Goal: Transaction & Acquisition: Book appointment/travel/reservation

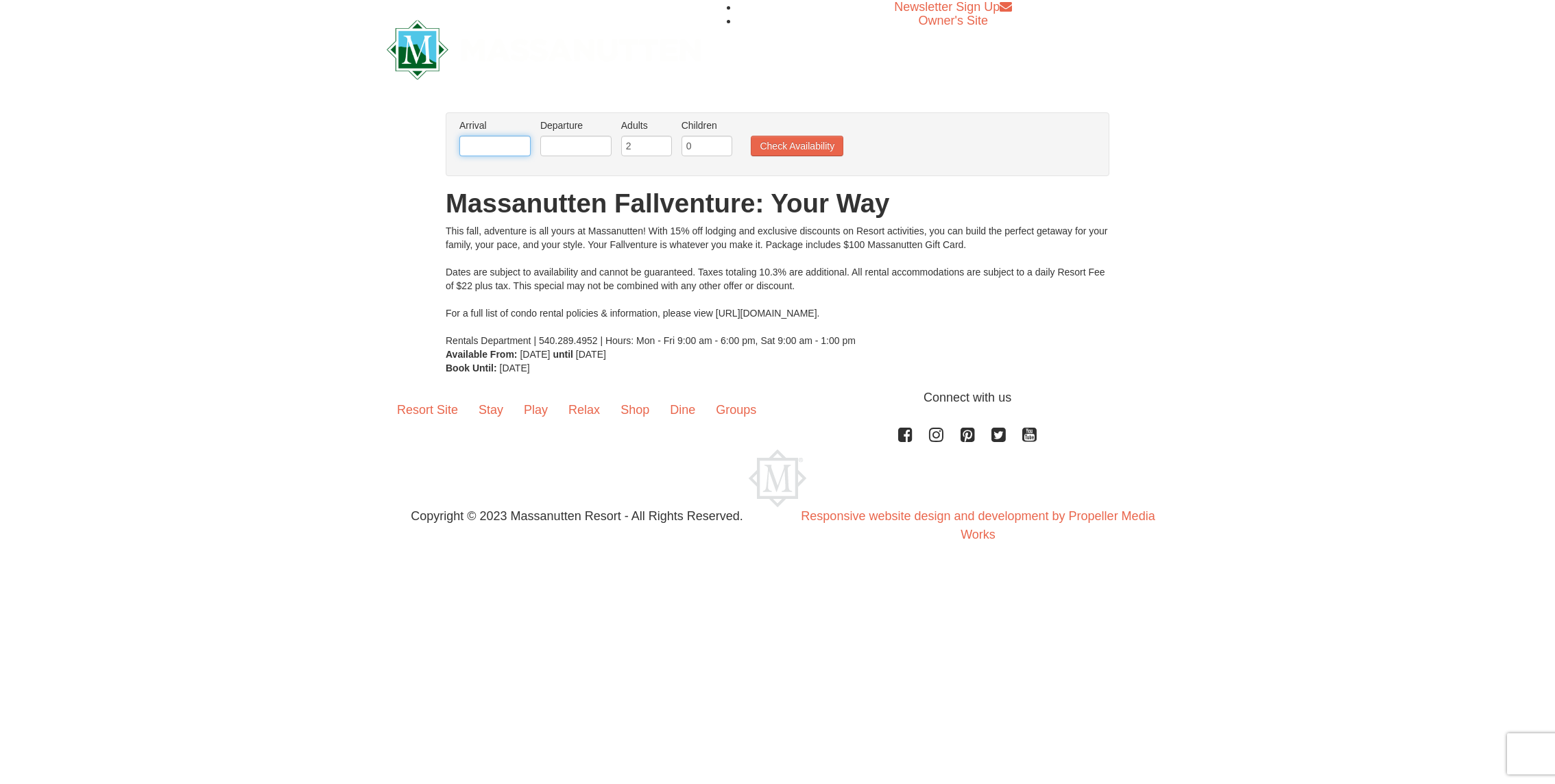
click at [502, 147] on input "text" at bounding box center [494, 145] width 71 height 20
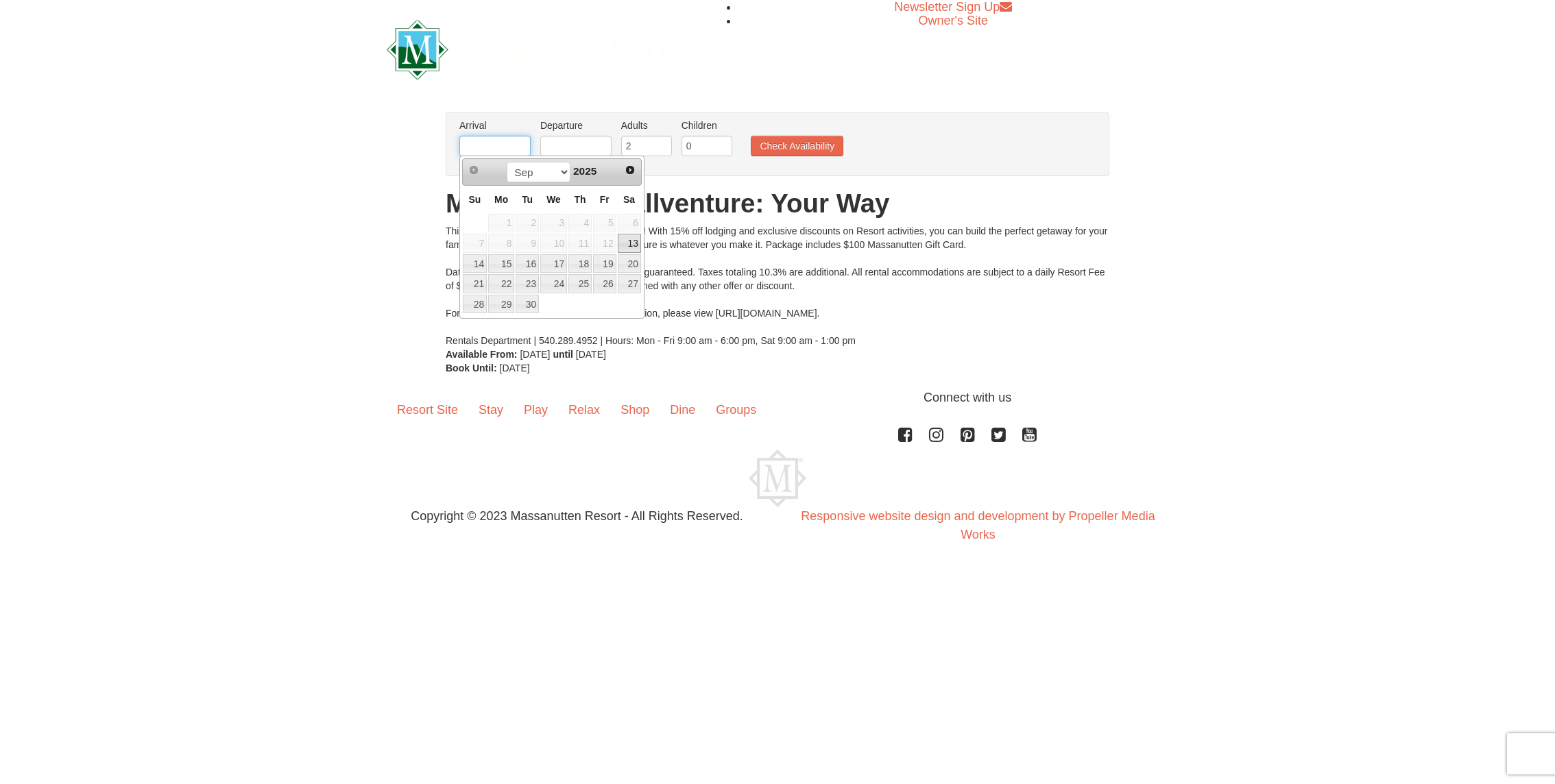
type input "[DATE]"
click at [551, 302] on link "26" at bounding box center [552, 305] width 26 height 19
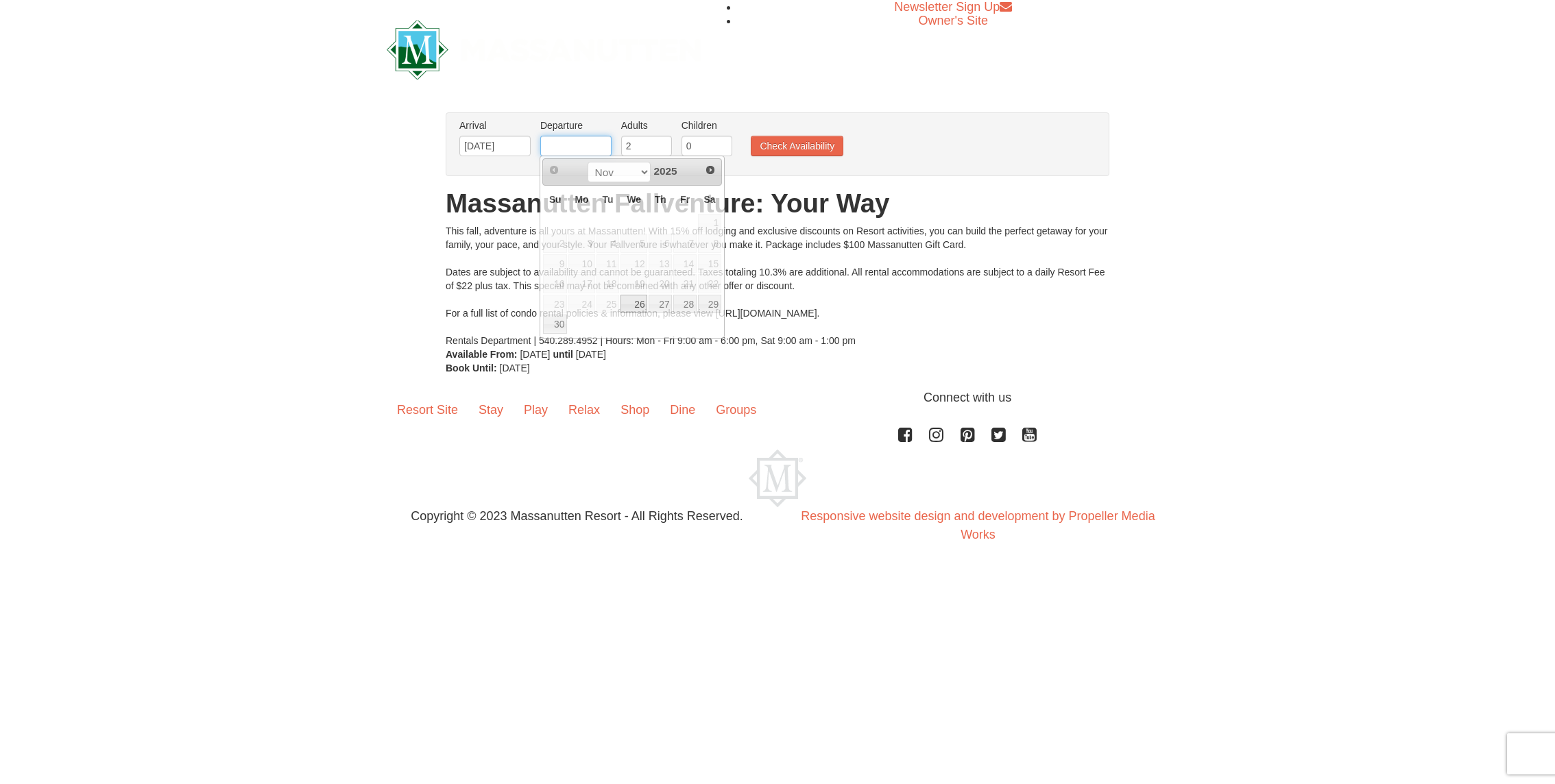
click at [565, 140] on input "text" at bounding box center [575, 145] width 71 height 20
click at [556, 320] on link "30" at bounding box center [554, 324] width 24 height 19
type input "[DATE]"
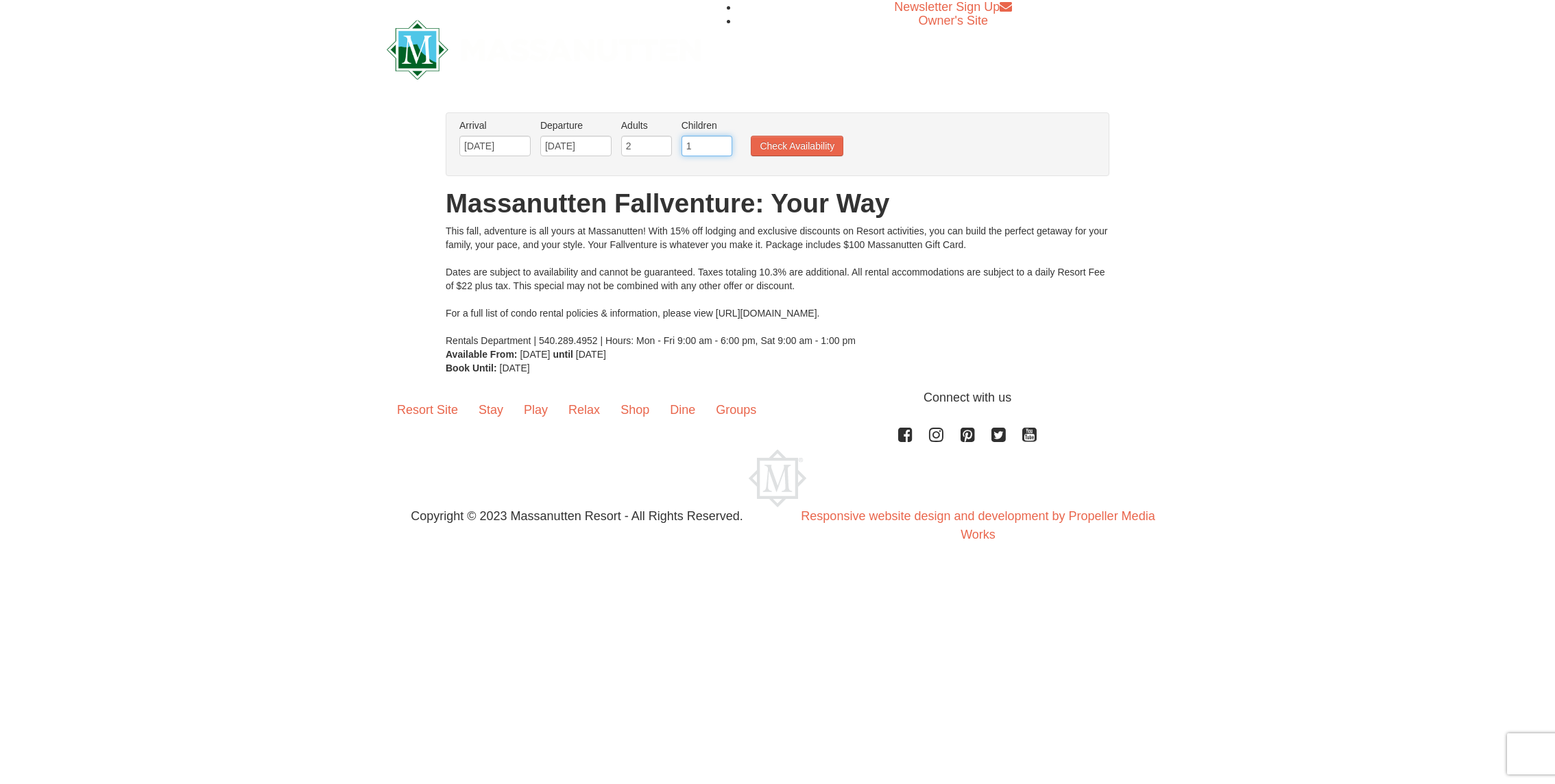
click at [719, 140] on input "1" at bounding box center [706, 145] width 51 height 20
type input "2"
click at [719, 140] on input "2" at bounding box center [706, 145] width 51 height 20
click at [782, 140] on button "Check Availability" at bounding box center [796, 145] width 93 height 20
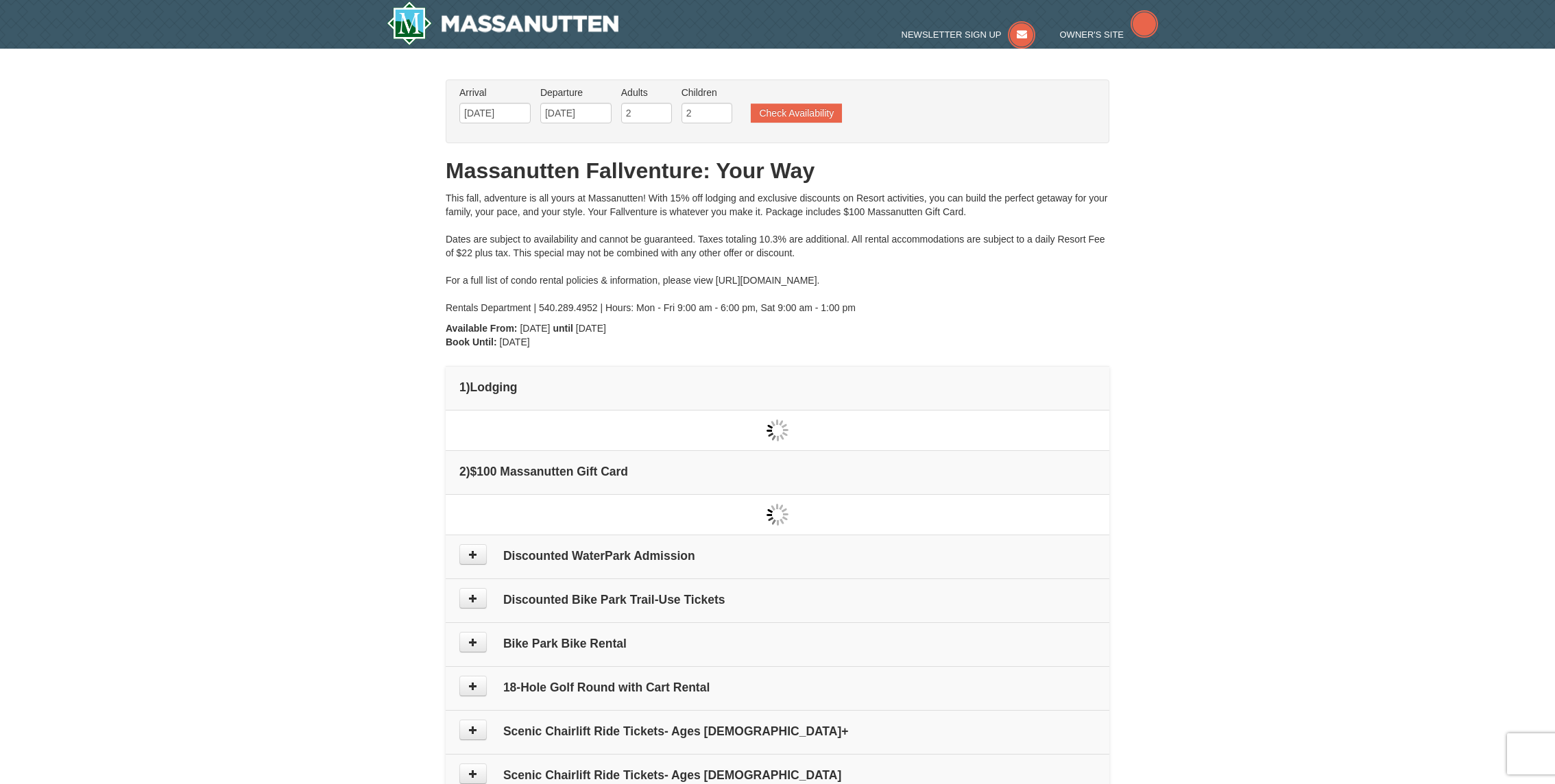
type input "[DATE]"
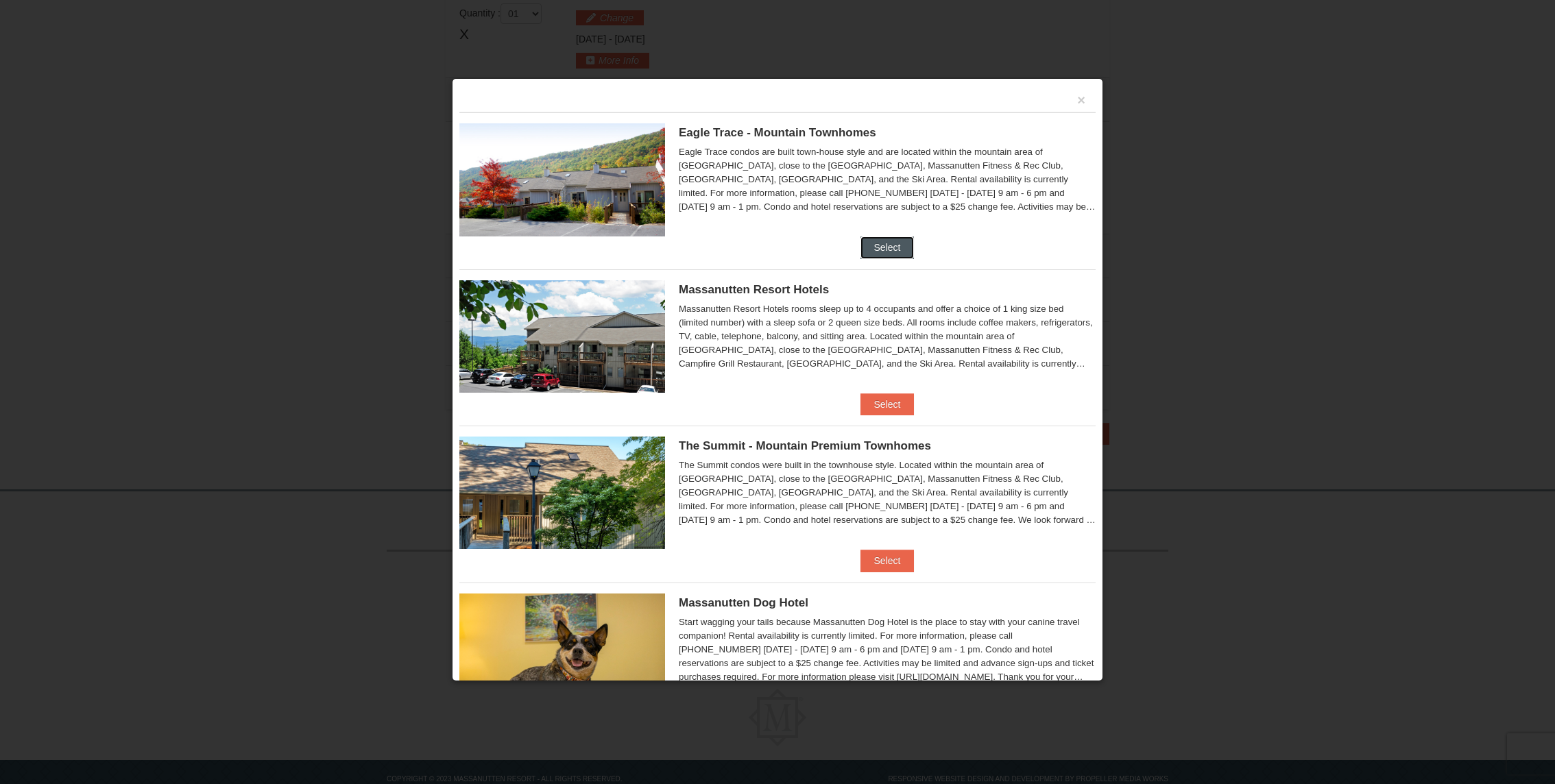
click at [881, 243] on button "Select" at bounding box center [888, 247] width 55 height 22
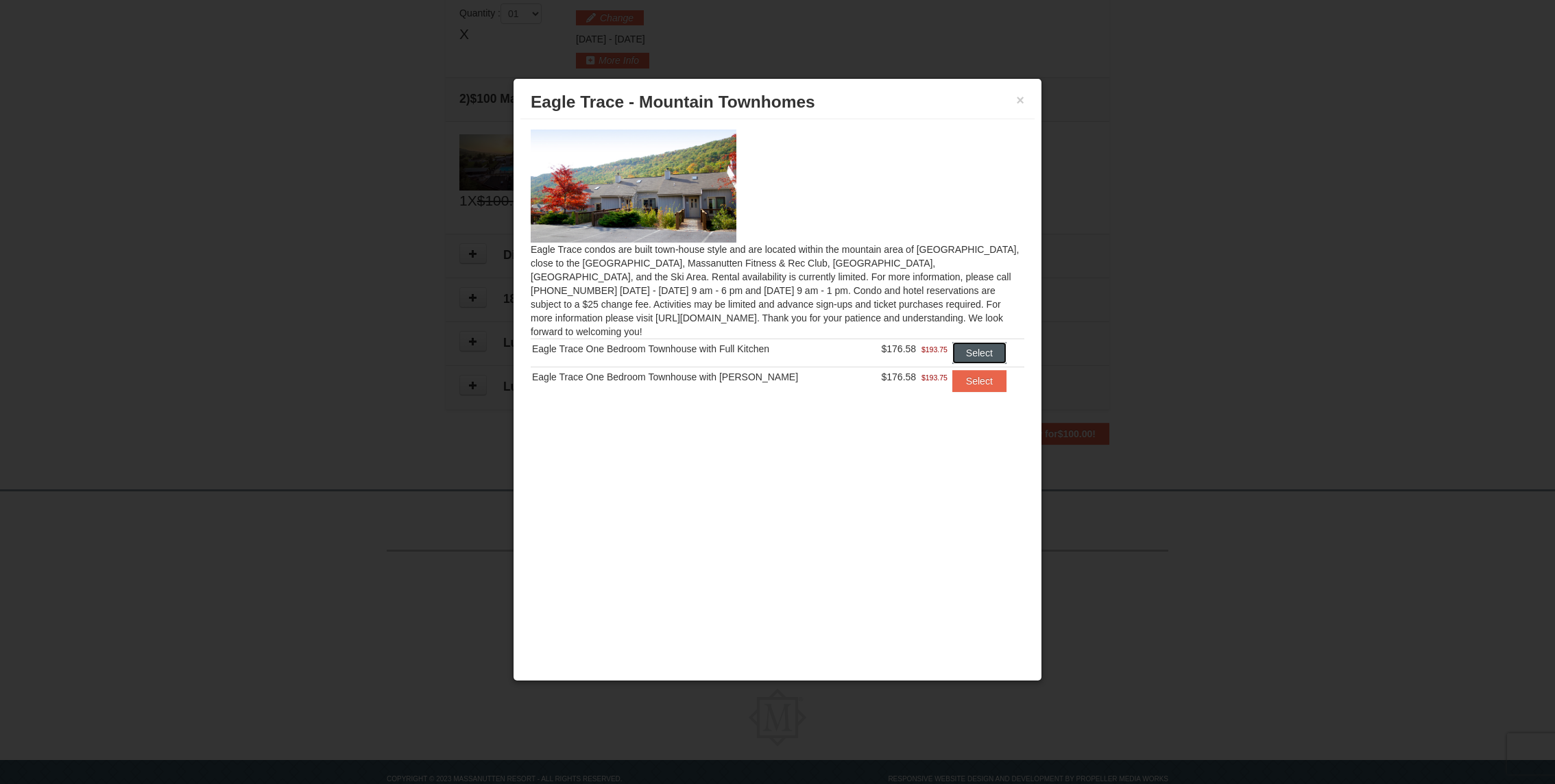
click at [987, 342] on button "Select" at bounding box center [979, 353] width 55 height 22
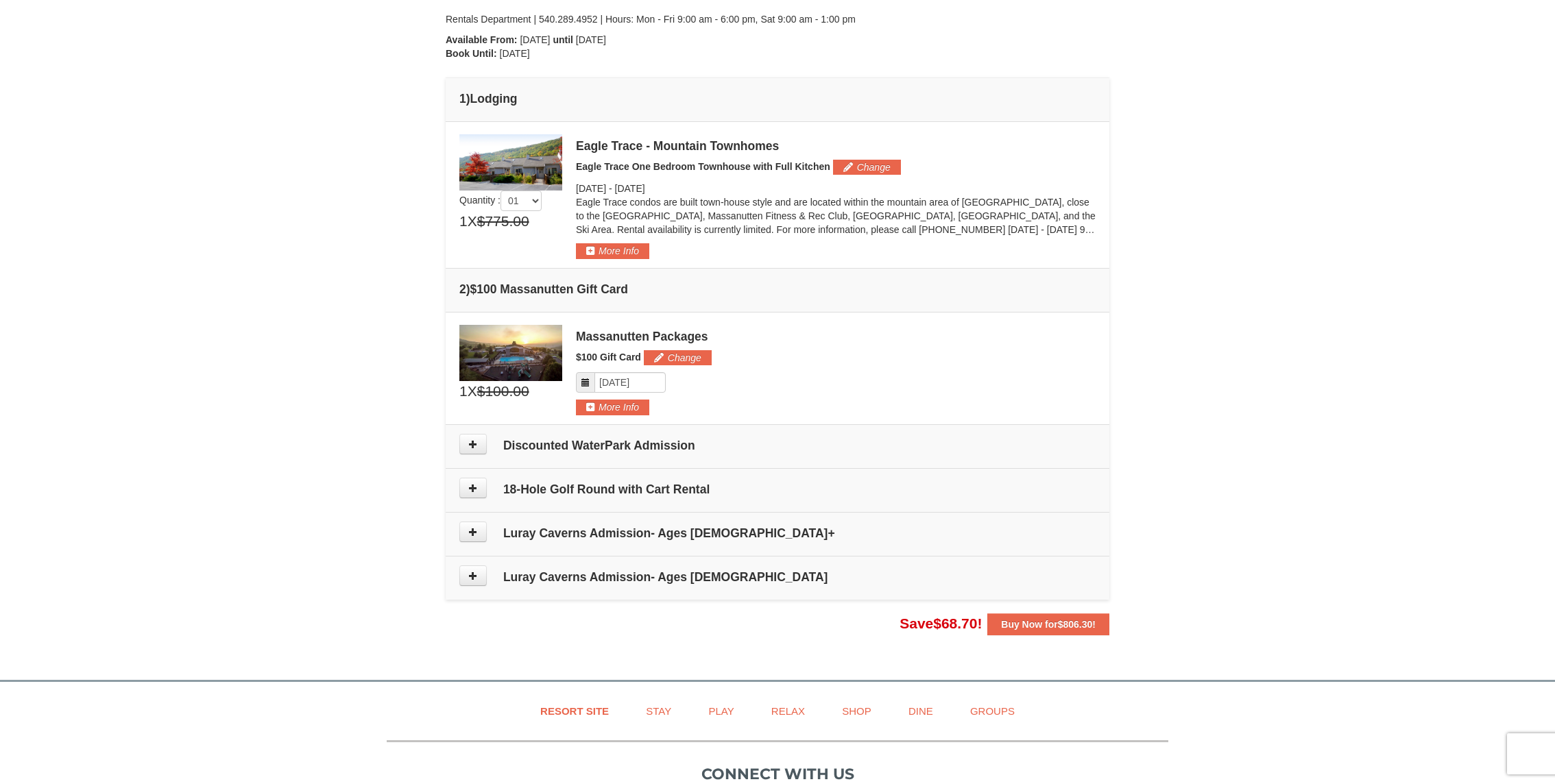
scroll to position [290, 0]
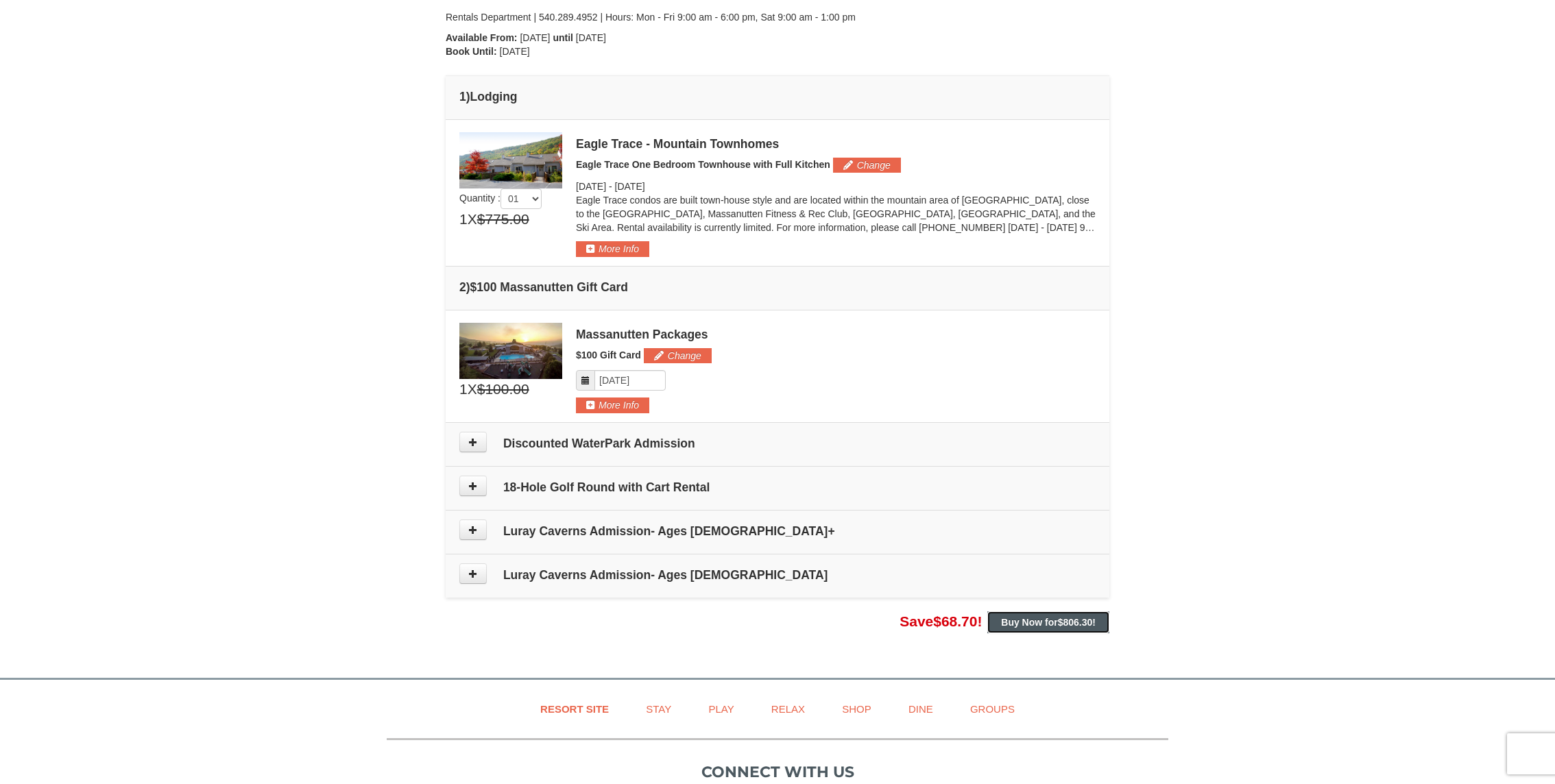
click at [1037, 618] on strong "Buy Now for $806.30 !" at bounding box center [1047, 621] width 95 height 11
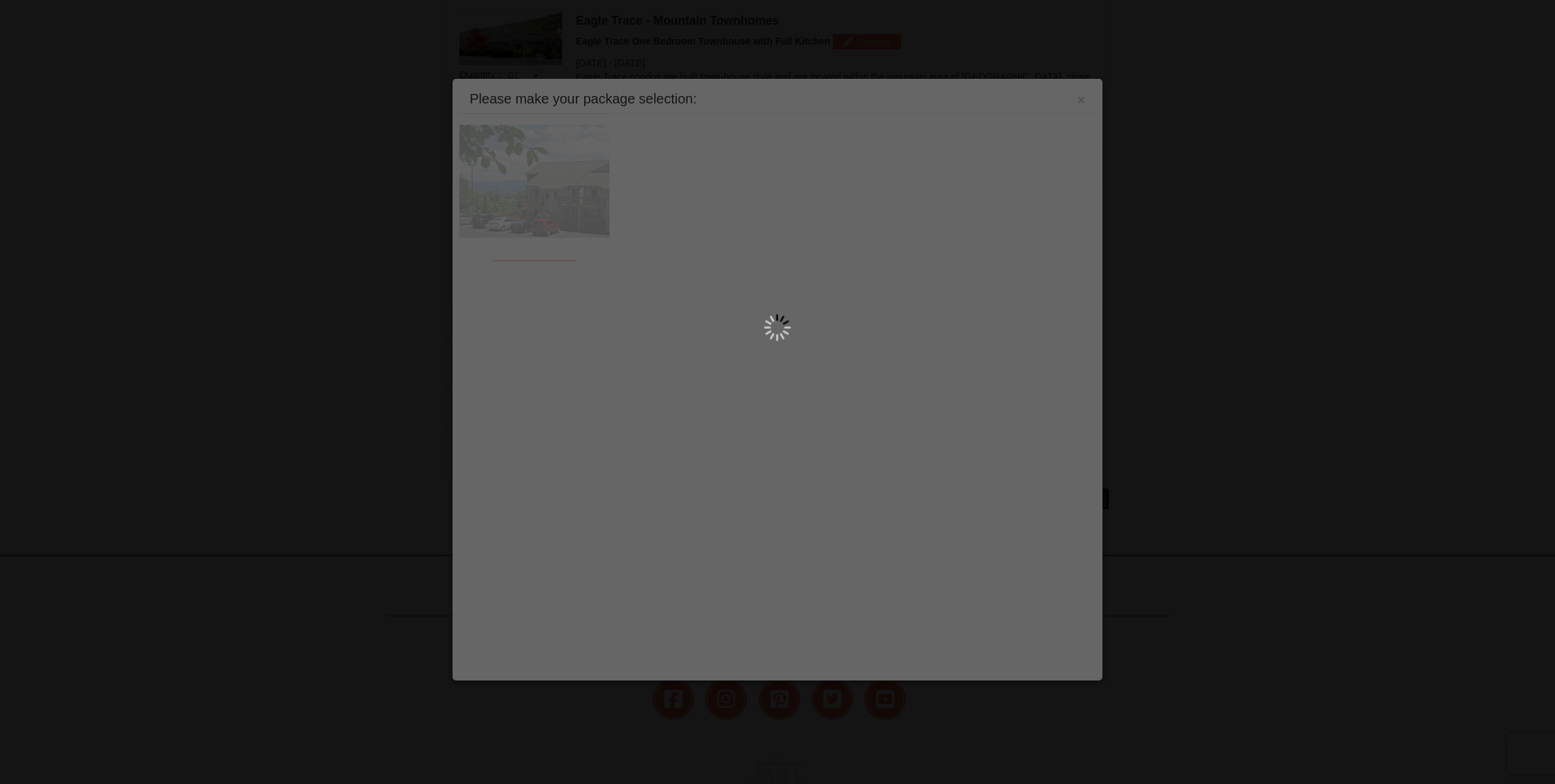
scroll to position [421, 0]
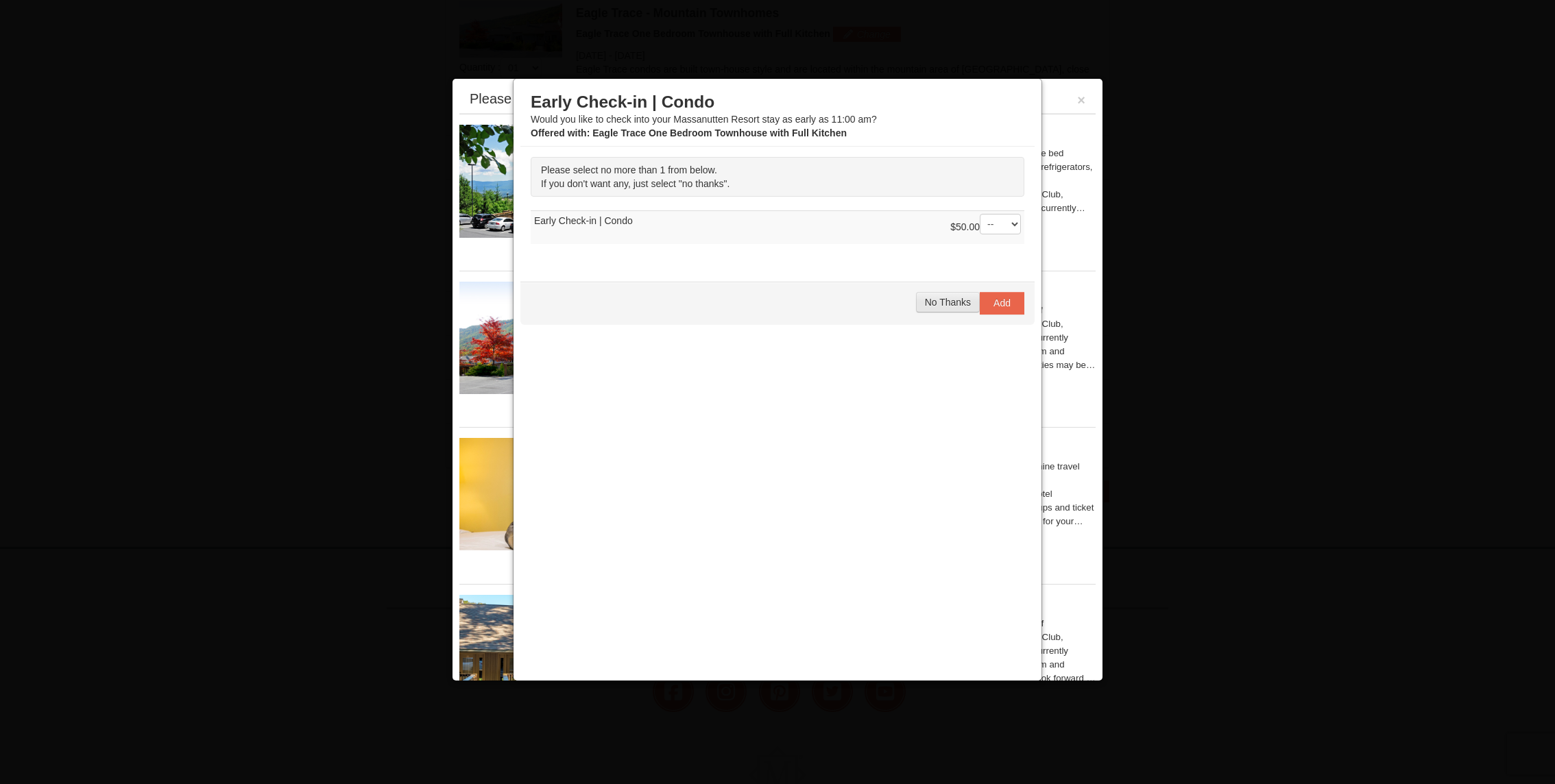
click at [949, 299] on span "No Thanks" at bounding box center [947, 302] width 46 height 11
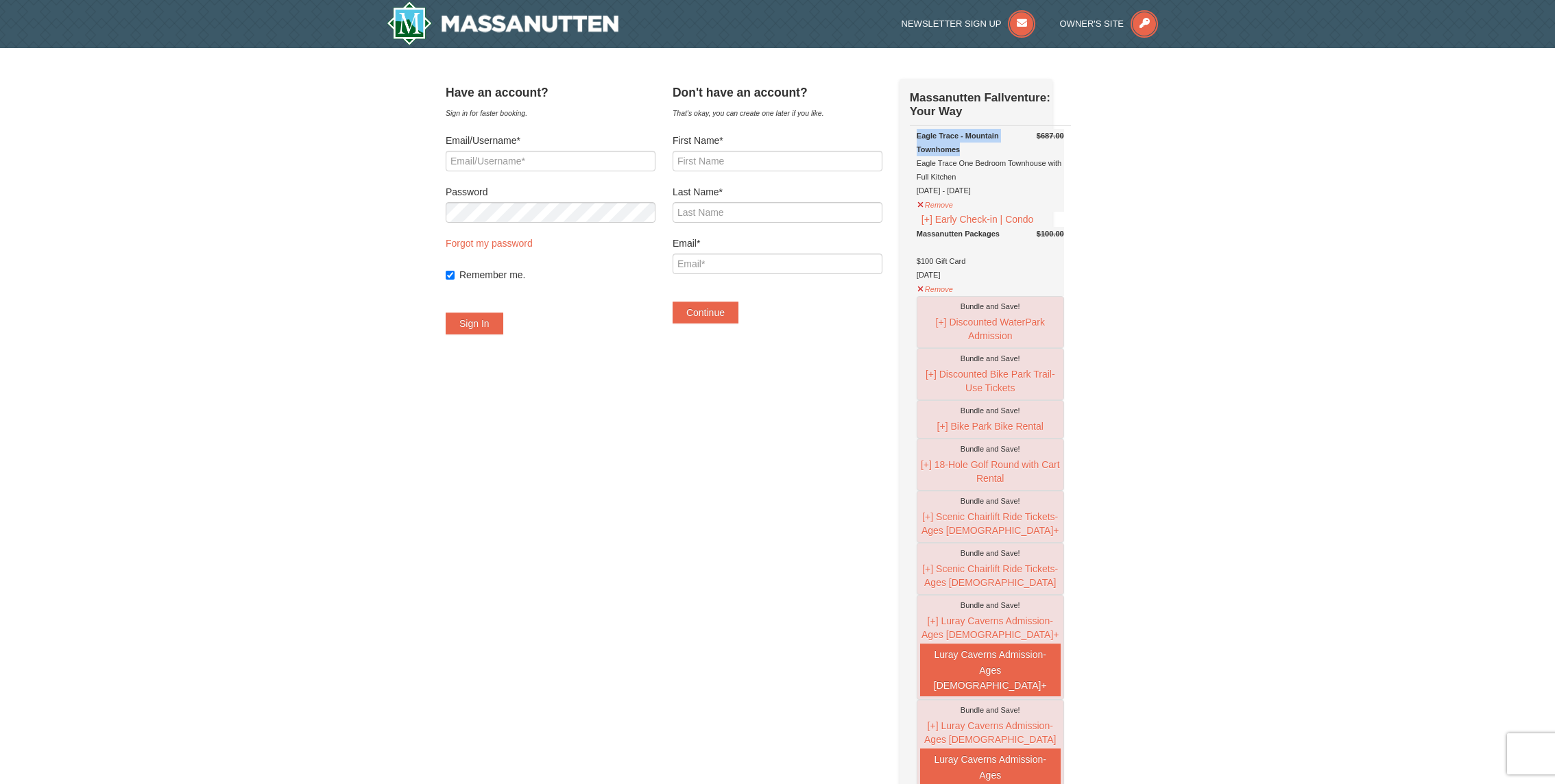
drag, startPoint x: 935, startPoint y: 136, endPoint x: 995, endPoint y: 156, distance: 63.2
click at [995, 156] on div "Eagle Trace - Mountain Townhomes Eagle Trace One Bedroom Townhouse with Full Ki…" at bounding box center [990, 163] width 147 height 68
copy strong "Eagle Trace - Mountain Townhomes"
click at [1384, 225] on div "× Have an account? Sign in for faster booking. Email/Username* Password Forgot …" at bounding box center [778, 715] width 1555 height 1334
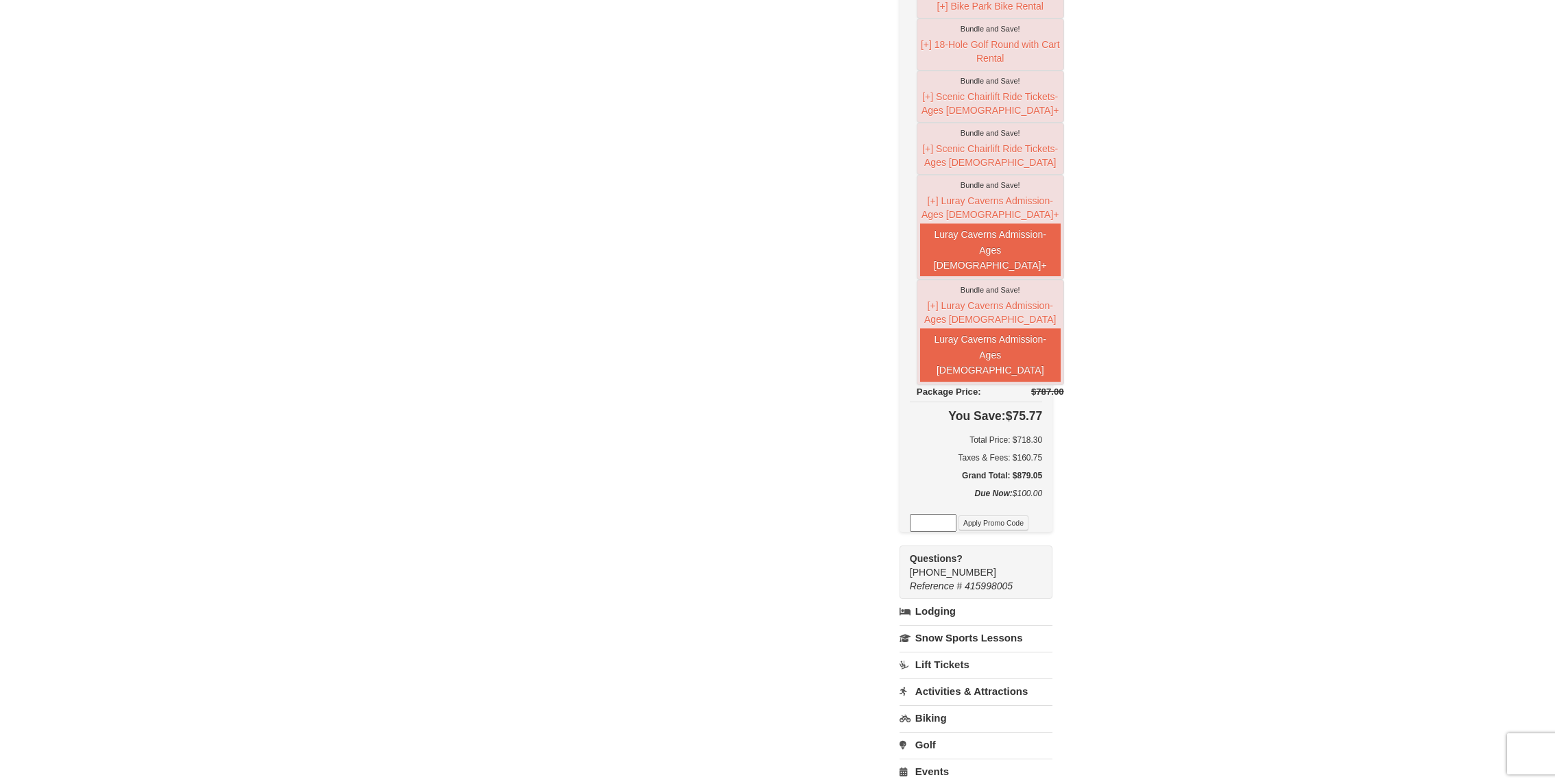
scroll to position [422, 0]
